Goal: Information Seeking & Learning: Learn about a topic

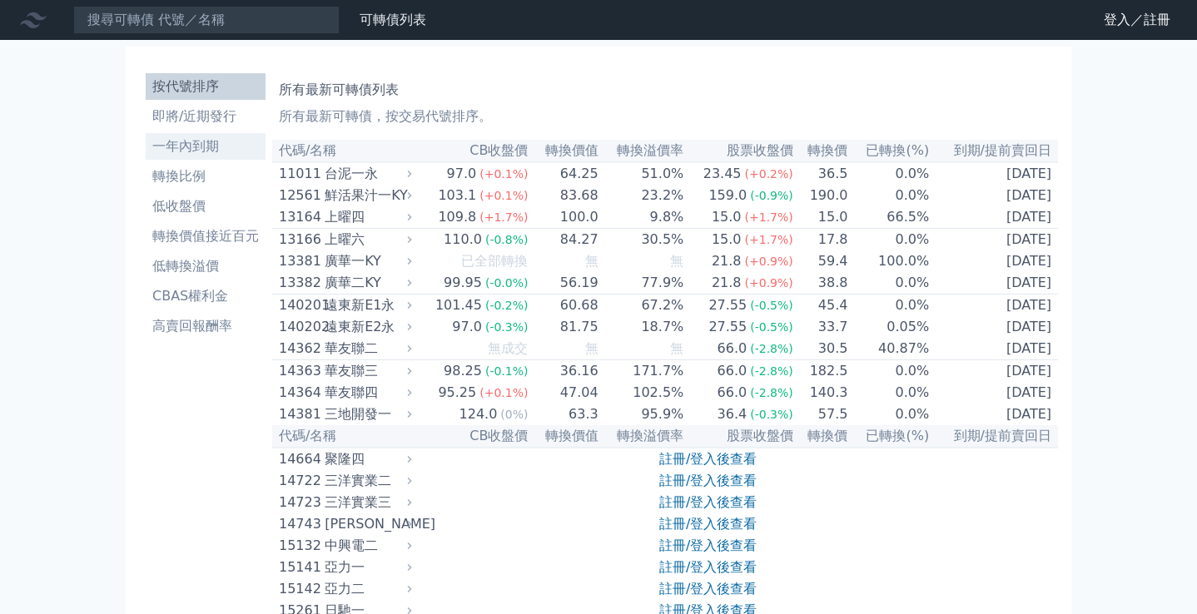
click at [204, 156] on li "一年內到期" at bounding box center [206, 147] width 120 height 20
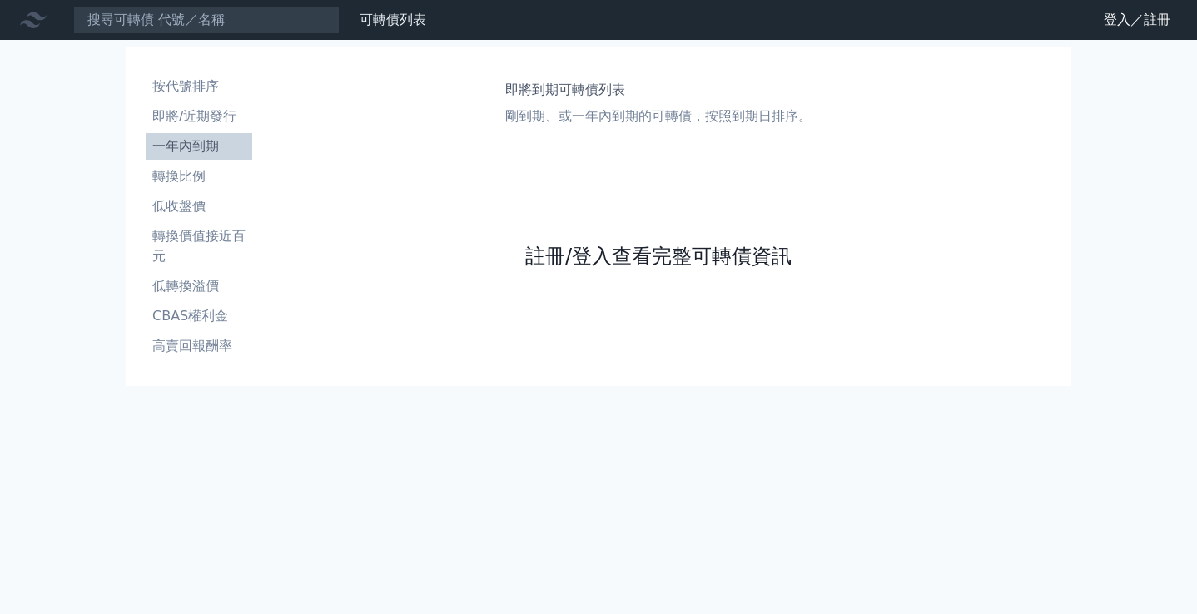
click at [645, 261] on link "註冊/登入查看完整可轉債資訊" at bounding box center [658, 256] width 266 height 27
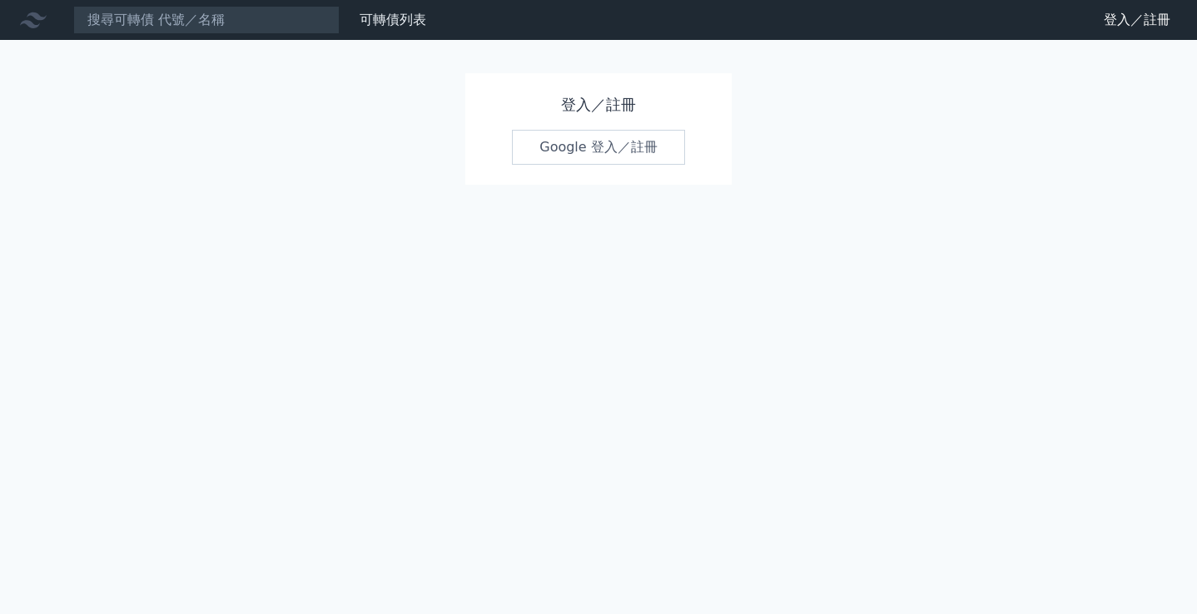
click at [593, 147] on link "Google 登入／註冊" at bounding box center [598, 147] width 173 height 35
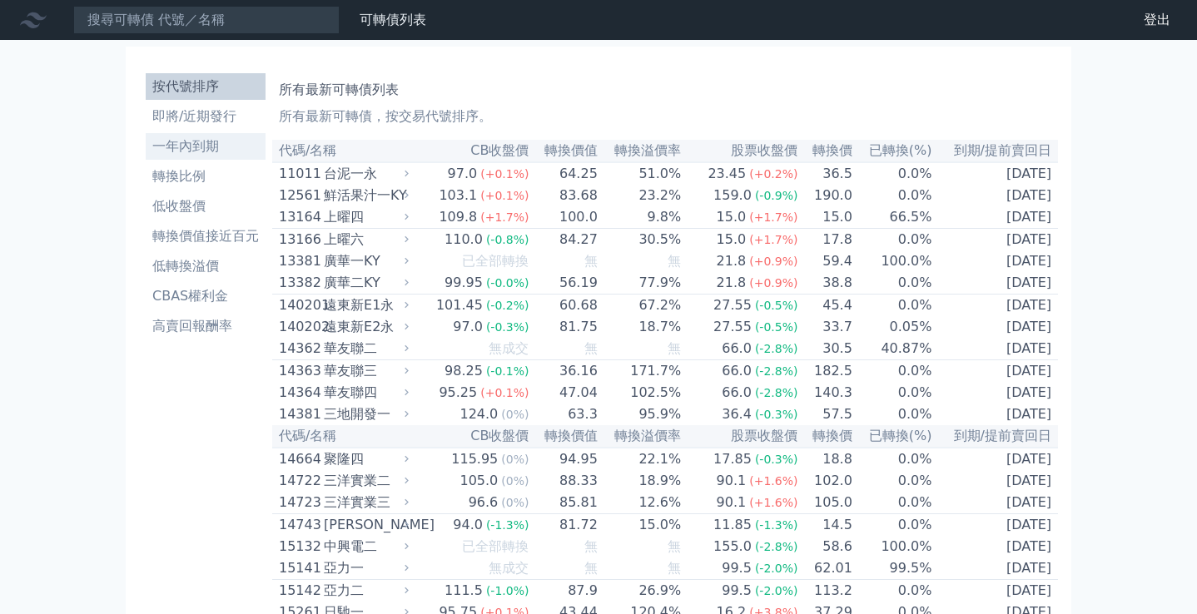
click at [206, 144] on li "一年內到期" at bounding box center [206, 147] width 120 height 20
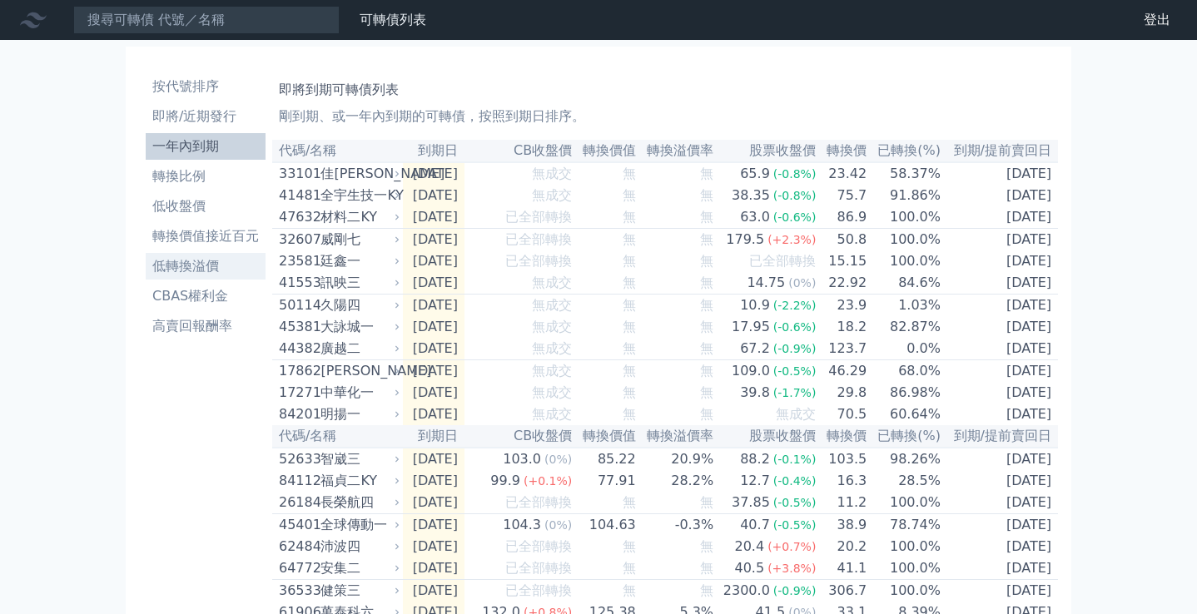
click at [203, 266] on li "低轉換溢價" at bounding box center [206, 266] width 120 height 20
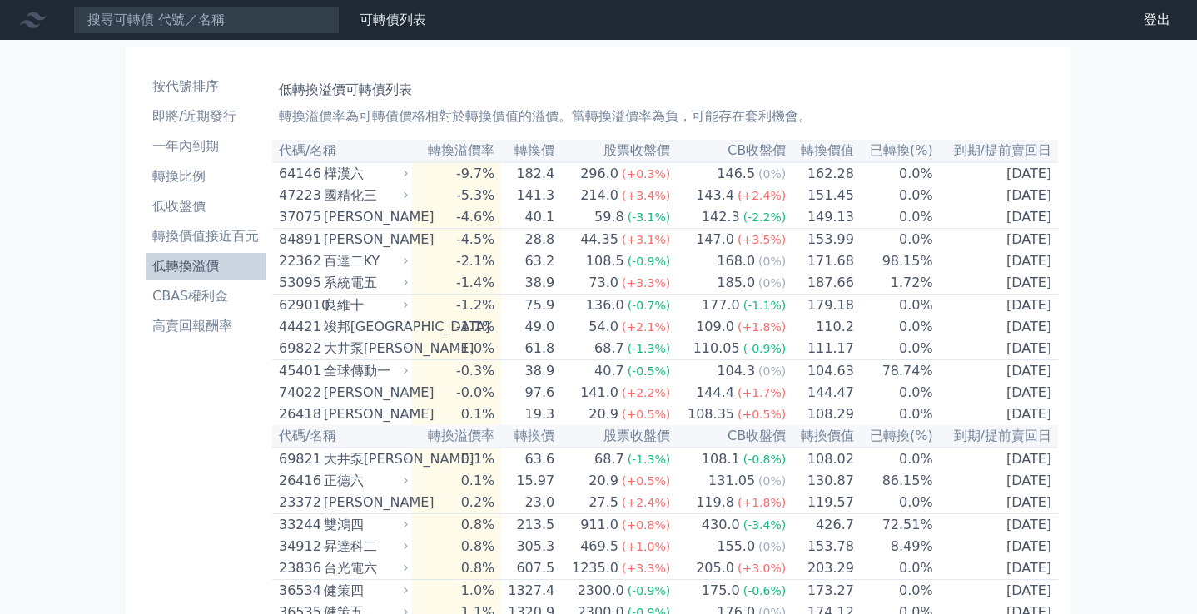
click at [203, 266] on li "低轉換溢價" at bounding box center [206, 266] width 120 height 20
